Goal: Task Accomplishment & Management: Manage account settings

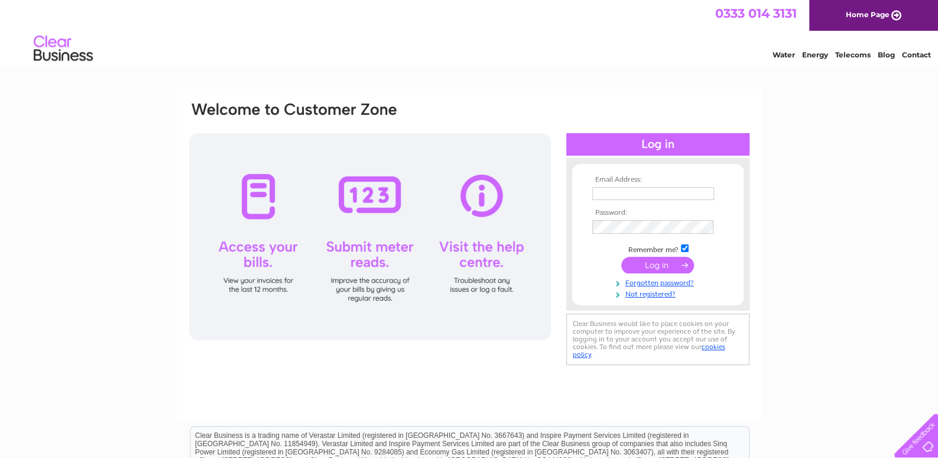
type input "paul@cclcomponents.com"
click at [671, 263] on input "submit" at bounding box center [657, 265] width 73 height 17
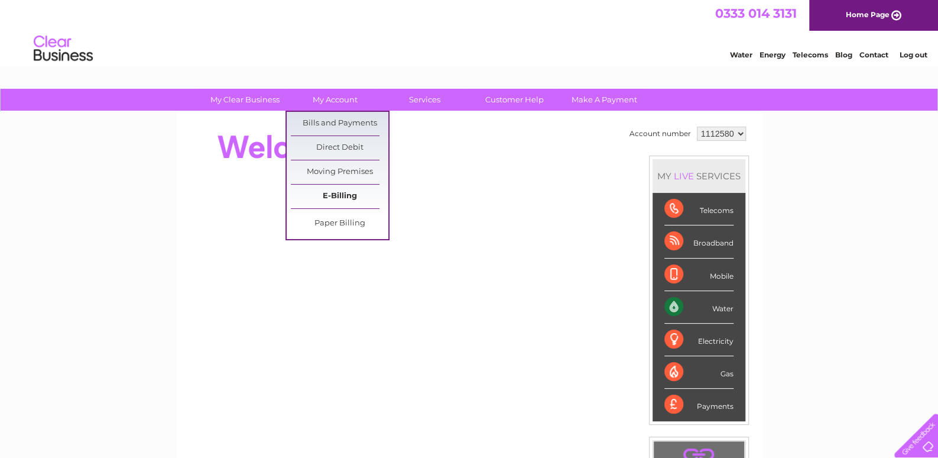
click at [328, 197] on link "E-Billing" at bounding box center [340, 196] width 98 height 24
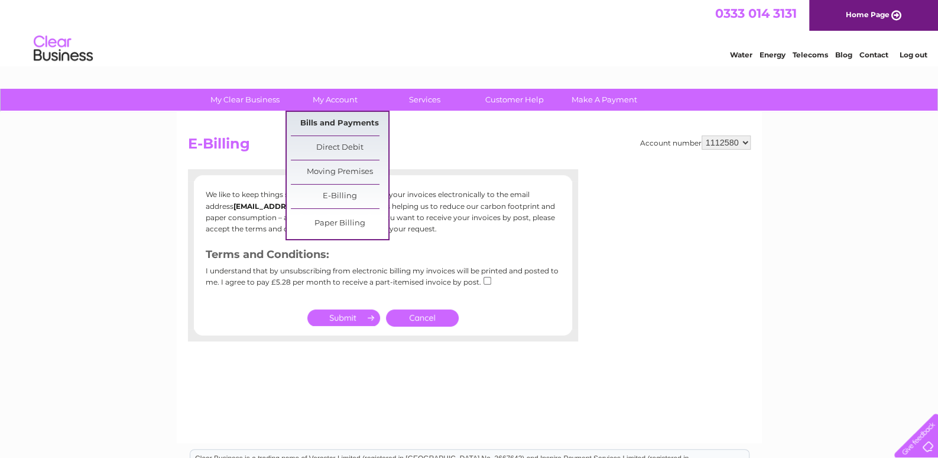
click at [336, 120] on link "Bills and Payments" at bounding box center [340, 124] width 98 height 24
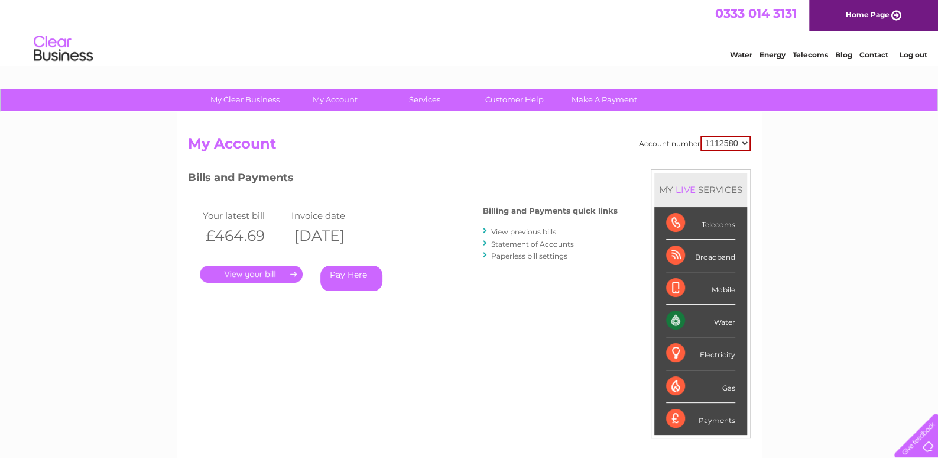
click at [293, 274] on link "." at bounding box center [251, 273] width 103 height 17
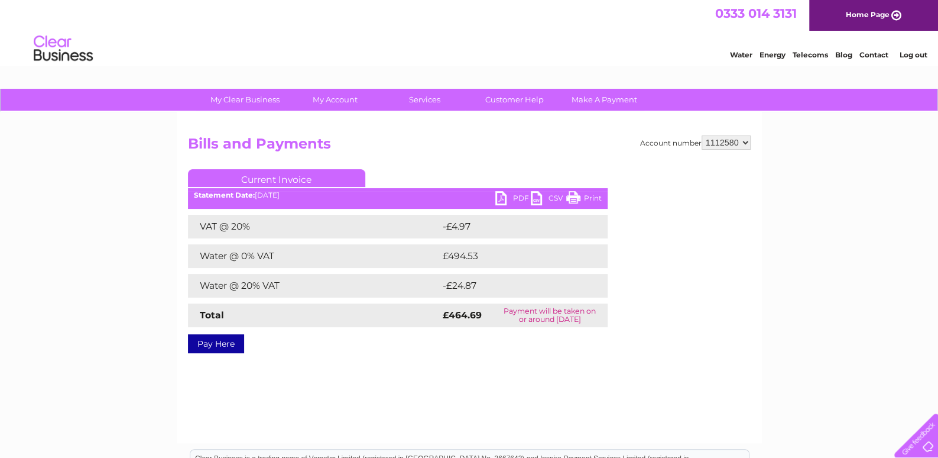
click at [509, 199] on link "PDF" at bounding box center [513, 199] width 35 height 17
